Goal: Find contact information: Find contact information

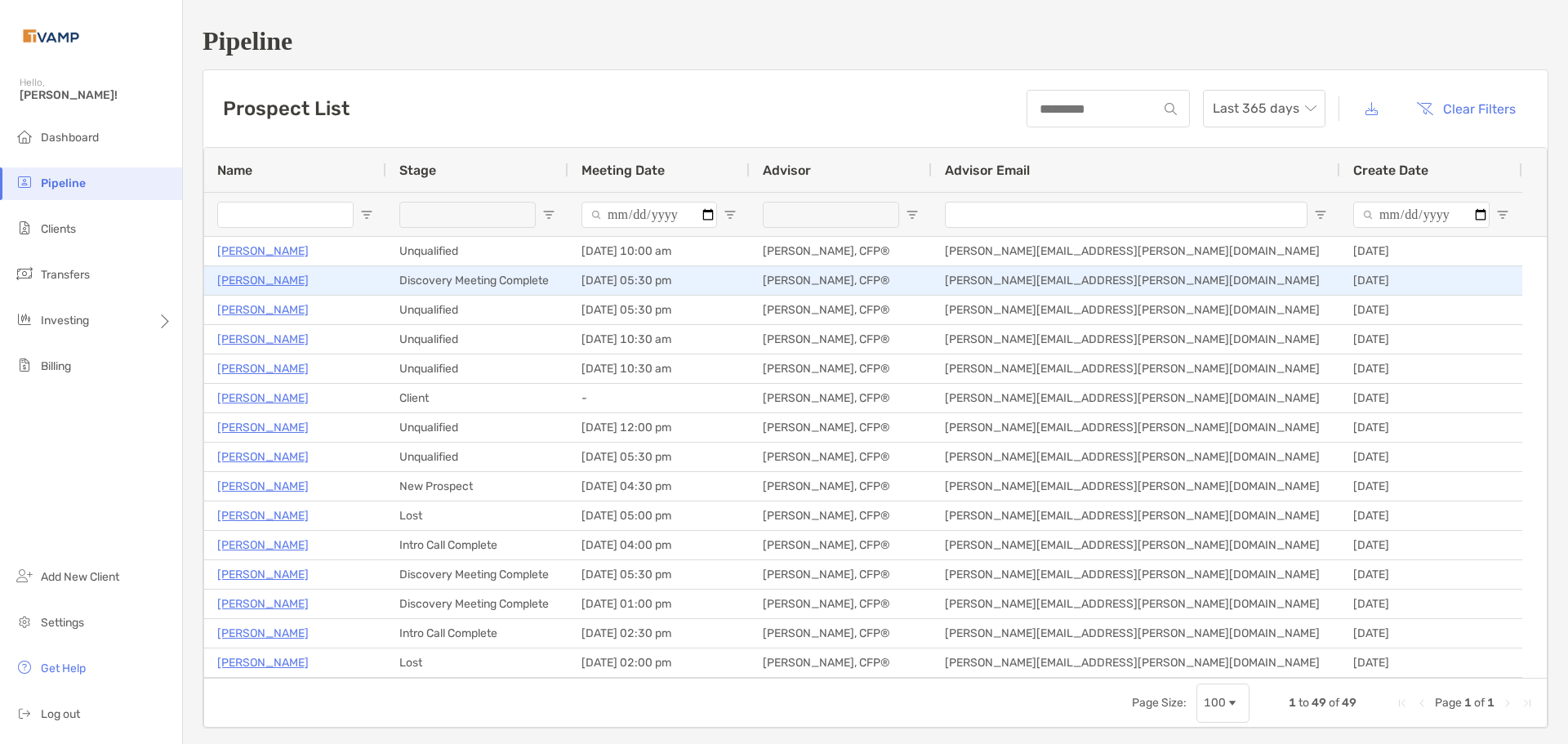
click at [294, 283] on p "[PERSON_NAME]" at bounding box center [263, 281] width 91 height 20
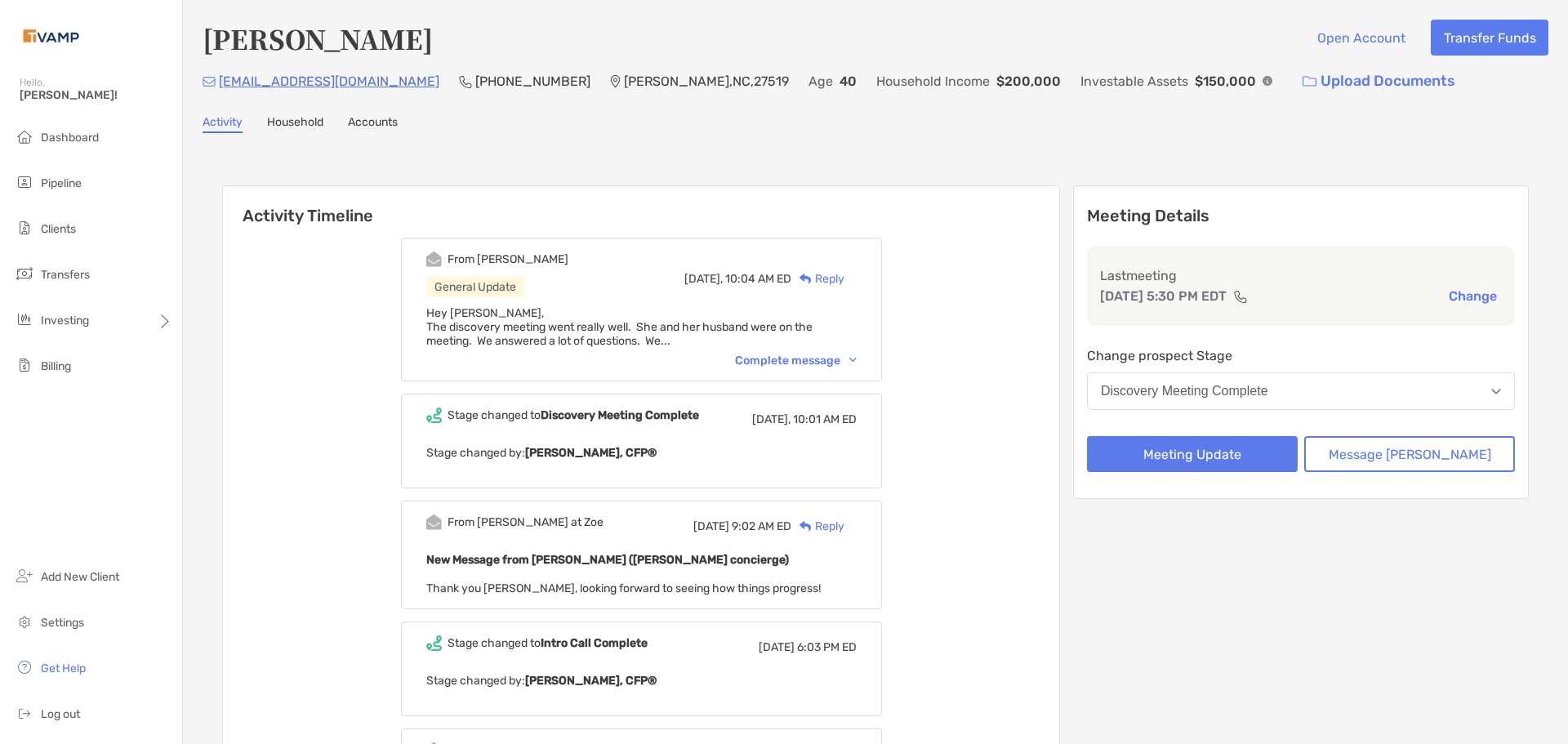
drag, startPoint x: 318, startPoint y: 78, endPoint x: 342, endPoint y: 67, distance: 26.4
click at [343, 67] on div "[EMAIL_ADDRESS][DOMAIN_NAME]" at bounding box center [321, 82] width 237 height 35
drag, startPoint x: 342, startPoint y: 85, endPoint x: 202, endPoint y: 86, distance: 140.0
click at [202, 86] on div "Maria Jankovics Open Account Transfer Funds mkwhitne@gmail.com (919) 273-1427 C…" at bounding box center [876, 644] width 1385 height 1289
copy div "[EMAIL_ADDRESS][DOMAIN_NAME]"
